Goal: Check status: Check status

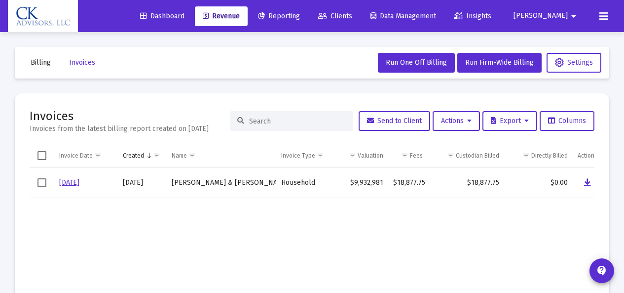
click at [36, 60] on span "Billing" at bounding box center [41, 62] width 20 height 8
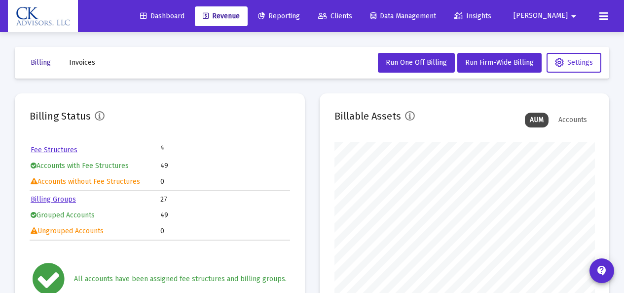
scroll to position [197, 260]
click at [83, 64] on span "Invoices" at bounding box center [82, 62] width 26 height 8
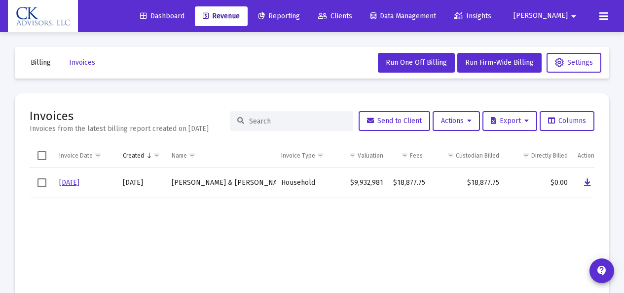
click at [261, 123] on input at bounding box center [297, 121] width 97 height 8
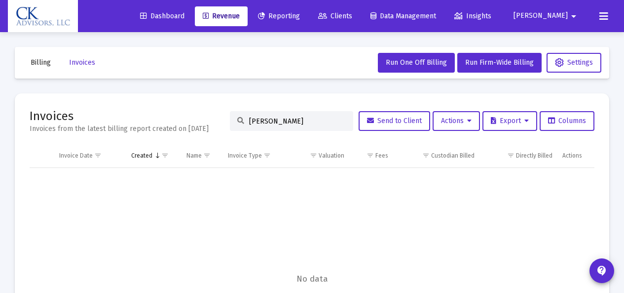
type input "[PERSON_NAME]"
click at [87, 154] on div "Invoice Date" at bounding box center [76, 155] width 34 height 8
click at [89, 151] on div "Invoice Date" at bounding box center [76, 155] width 34 height 8
click at [294, 124] on input "[PERSON_NAME]" at bounding box center [297, 121] width 97 height 8
click at [184, 18] on span "Dashboard" at bounding box center [162, 16] width 44 height 8
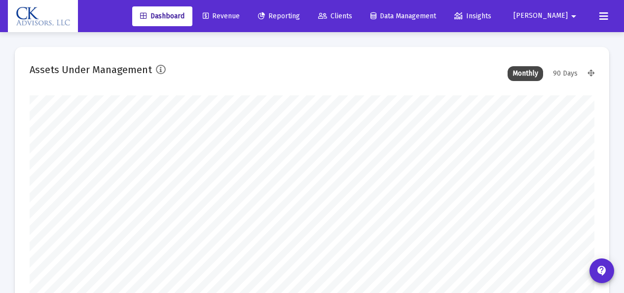
scroll to position [197, 303]
click at [240, 17] on span "Revenue" at bounding box center [221, 16] width 37 height 8
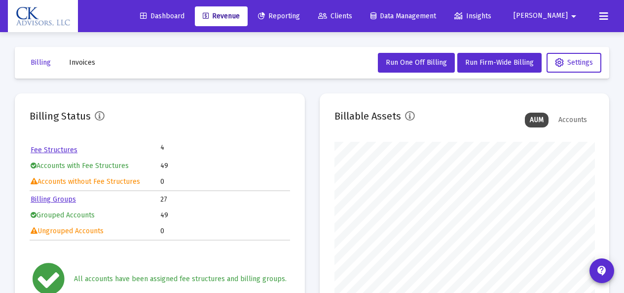
scroll to position [197, 260]
click at [92, 60] on span "Invoices" at bounding box center [82, 62] width 26 height 8
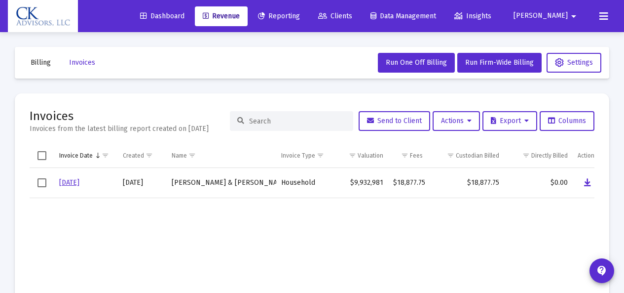
click at [33, 63] on span "Billing" at bounding box center [41, 62] width 20 height 8
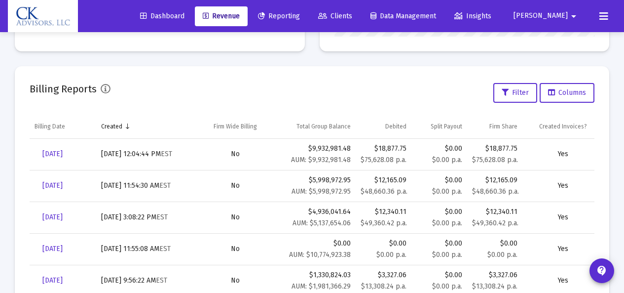
scroll to position [306, 0]
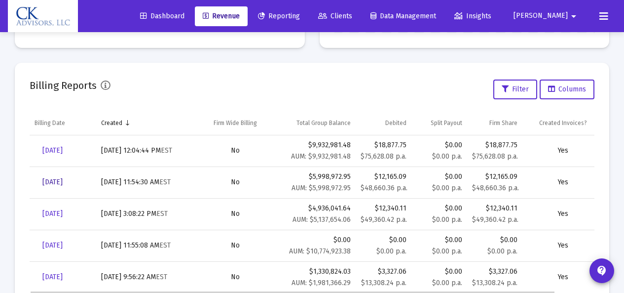
click at [63, 183] on span "[DATE]" at bounding box center [52, 182] width 20 height 8
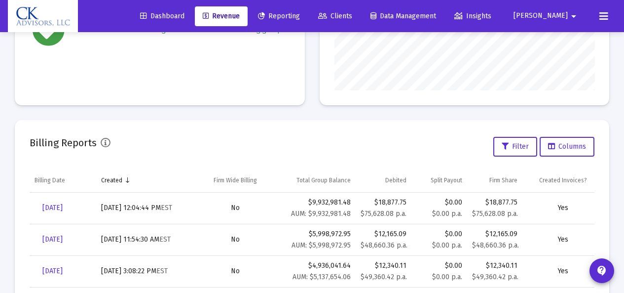
scroll to position [250, 0]
click at [63, 239] on span "[DATE]" at bounding box center [52, 238] width 20 height 8
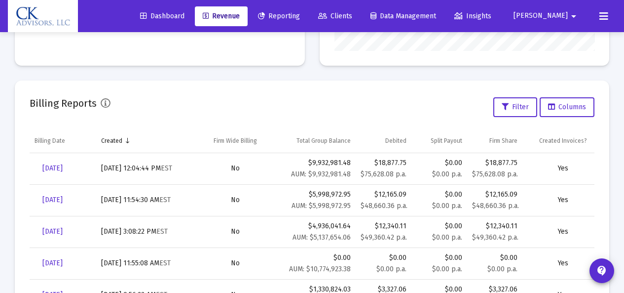
scroll to position [289, 0]
drag, startPoint x: 75, startPoint y: 197, endPoint x: 278, endPoint y: 113, distance: 218.9
click at [278, 113] on div "Billing Reports Filter Columns" at bounding box center [312, 106] width 565 height 24
drag, startPoint x: 607, startPoint y: 195, endPoint x: 630, endPoint y: 200, distance: 23.1
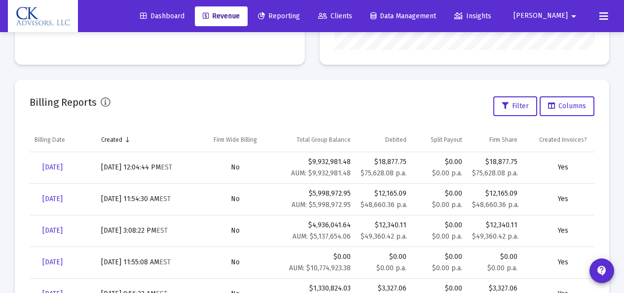
drag, startPoint x: 66, startPoint y: 197, endPoint x: 236, endPoint y: 107, distance: 192.6
click at [236, 107] on div "Billing Reports Filter Columns" at bounding box center [312, 106] width 565 height 24
click at [63, 199] on span "[DATE]" at bounding box center [52, 198] width 20 height 8
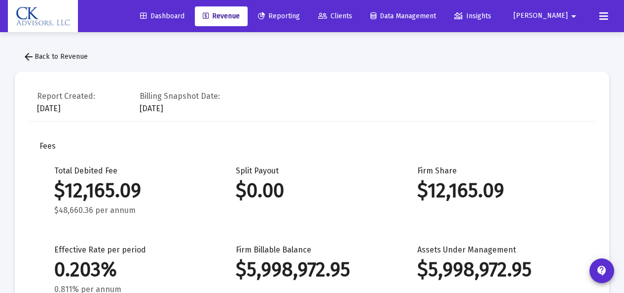
scroll to position [474, 0]
drag, startPoint x: 622, startPoint y: 42, endPoint x: 630, endPoint y: 82, distance: 40.2
click at [624, 82] on html "Dashboard Revenue Reporting Clients Data Management Insights [PERSON_NAME] Inte…" at bounding box center [312, 146] width 624 height 293
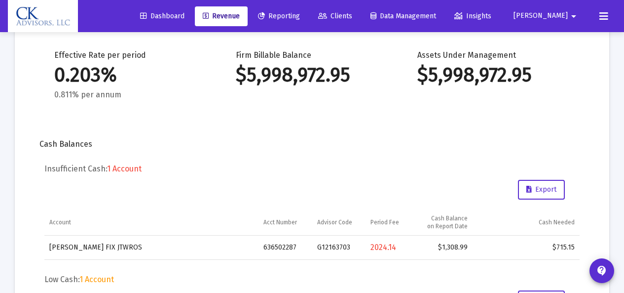
scroll to position [201, 0]
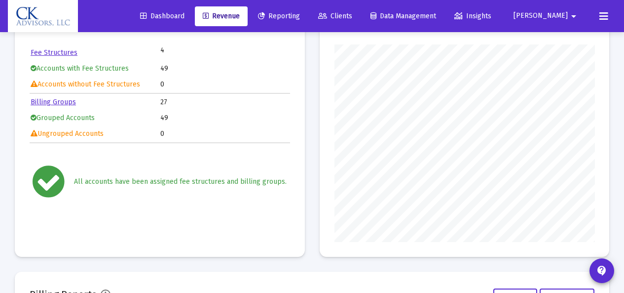
scroll to position [96, 0]
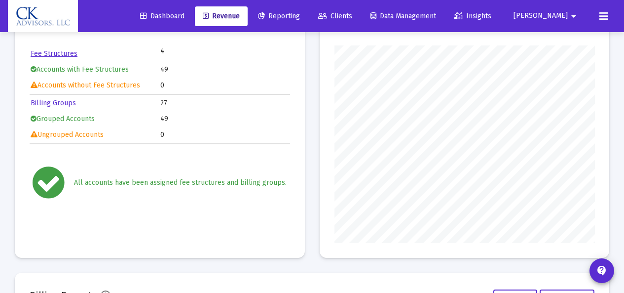
click at [240, 20] on span "Revenue" at bounding box center [221, 16] width 37 height 8
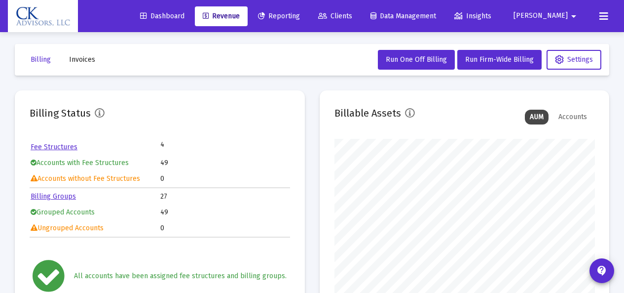
scroll to position [0, 0]
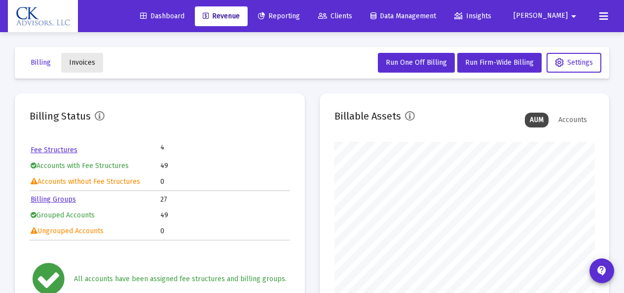
click at [82, 63] on span "Invoices" at bounding box center [82, 62] width 26 height 8
